Goal: Information Seeking & Learning: Check status

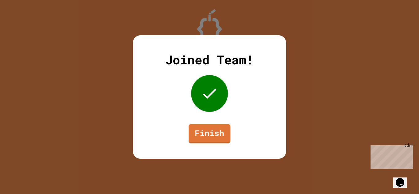
click at [204, 138] on link "Finish" at bounding box center [210, 133] width 42 height 19
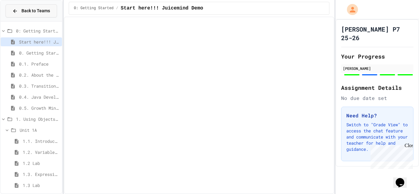
click at [31, 6] on button "Back to Teams" at bounding box center [32, 10] width 52 height 13
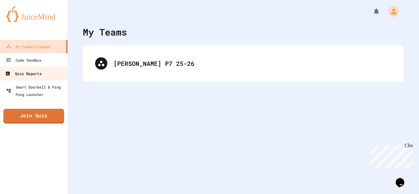
click at [36, 67] on link "Quiz Reports" at bounding box center [34, 74] width 70 height 14
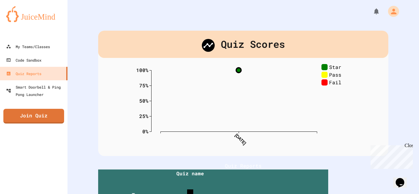
scroll to position [60, 0]
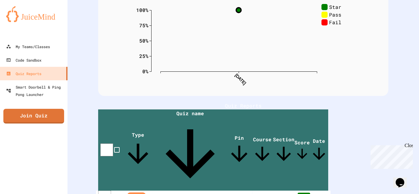
click at [202, 191] on th "Variables and Data Types" at bounding box center [189, 197] width 75 height 13
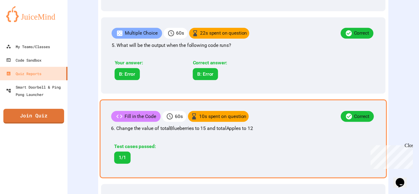
scroll to position [517, 0]
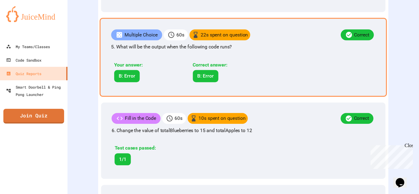
click at [283, 76] on div "Multiple Choice 60 s 22 s spent on question Correct 5. What will be the output …" at bounding box center [243, 57] width 287 height 79
